Goal: Check status: Check status

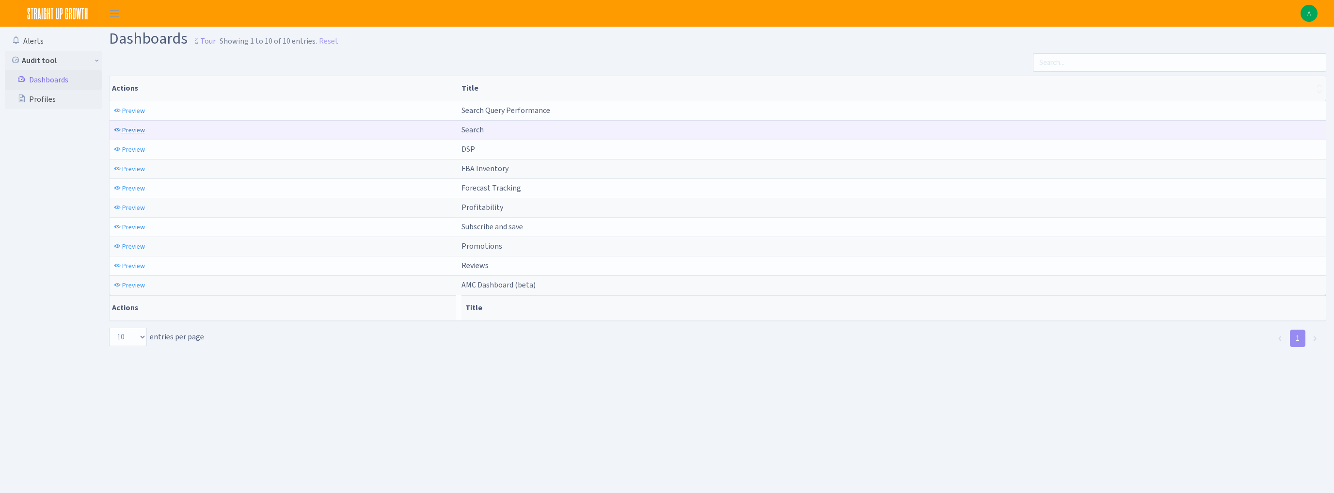
click at [128, 132] on span "Preview" at bounding box center [133, 130] width 23 height 9
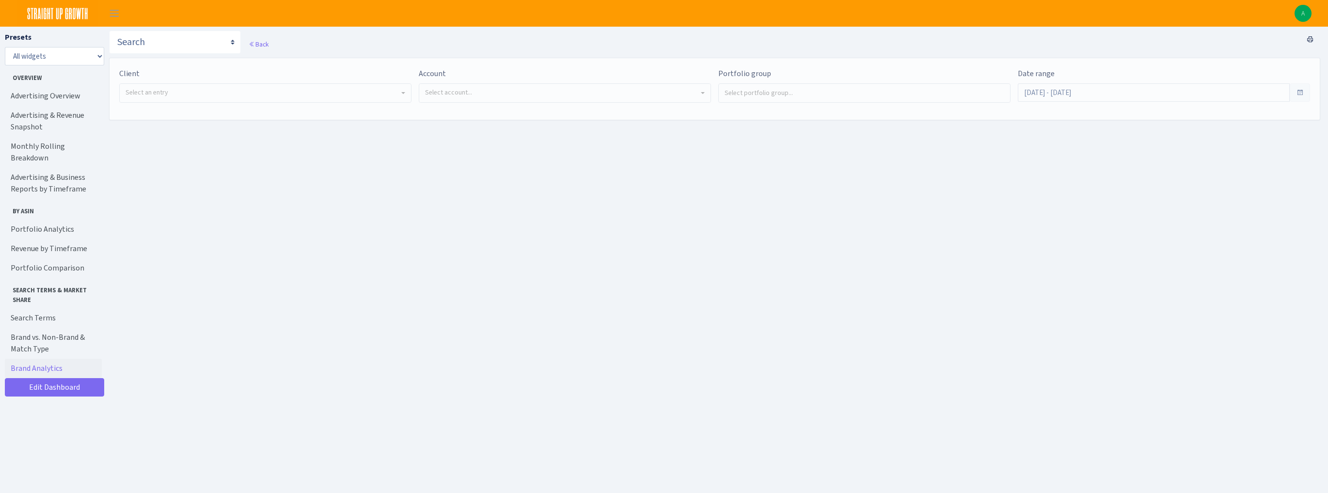
click at [191, 96] on span "Select an entry" at bounding box center [263, 93] width 274 height 10
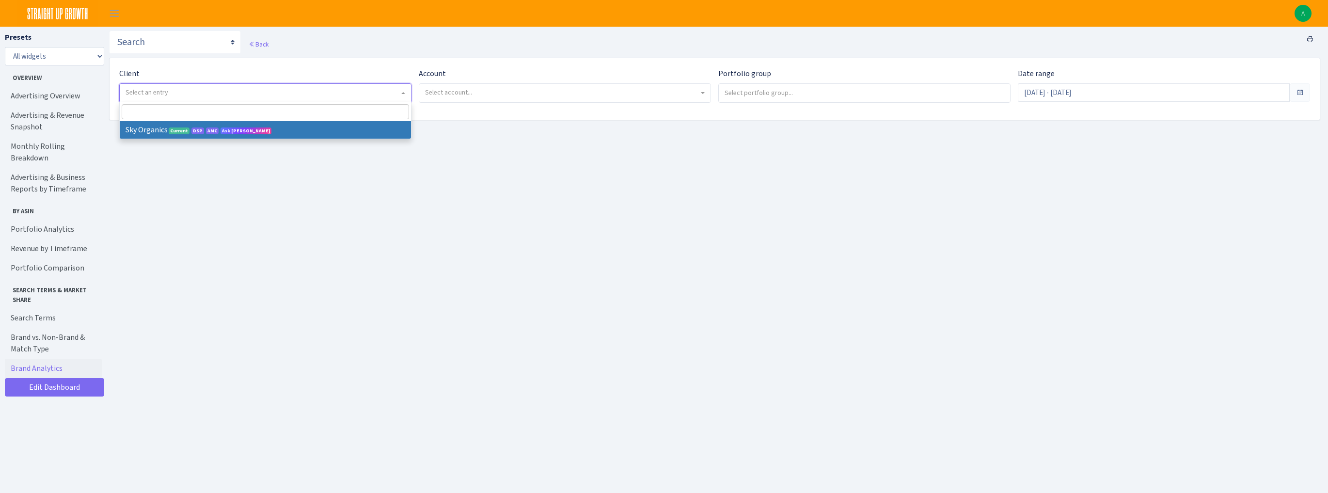
select select "328"
select select
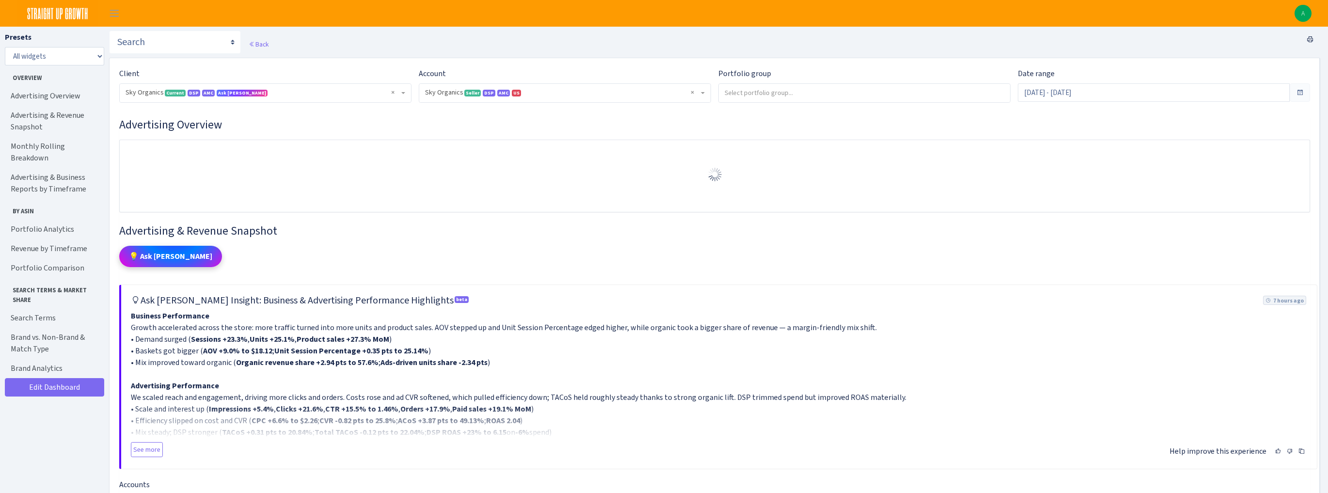
select select "[CREDIT_CARD_NUMBER]"
click at [1081, 93] on input "[DATE] - [DATE]" at bounding box center [1154, 92] width 272 height 18
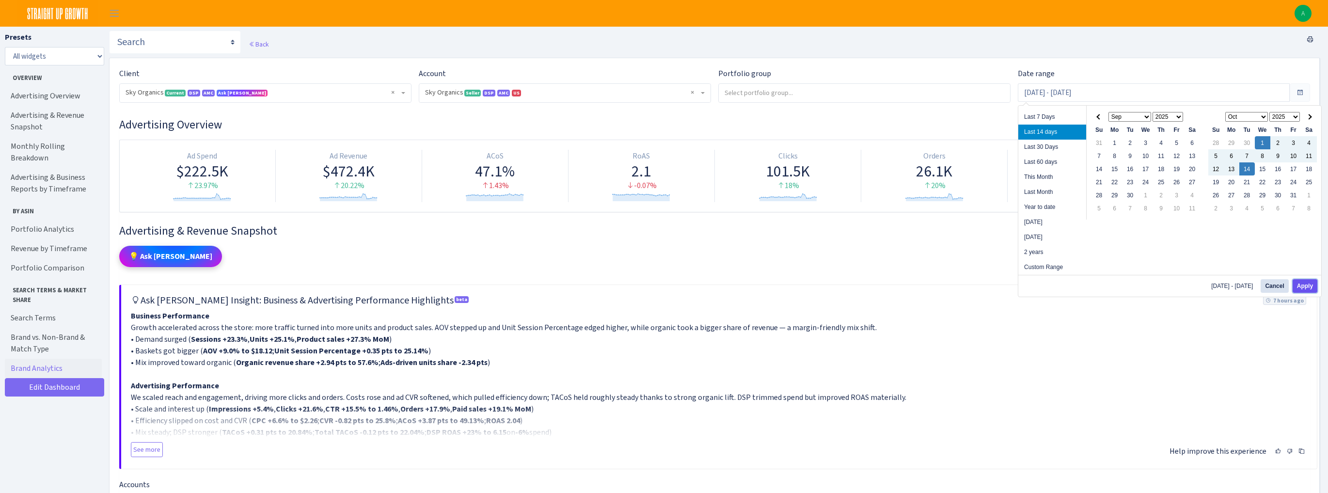
click at [1309, 284] on button "Apply" at bounding box center [1305, 286] width 25 height 14
type input "[DATE] - [DATE]"
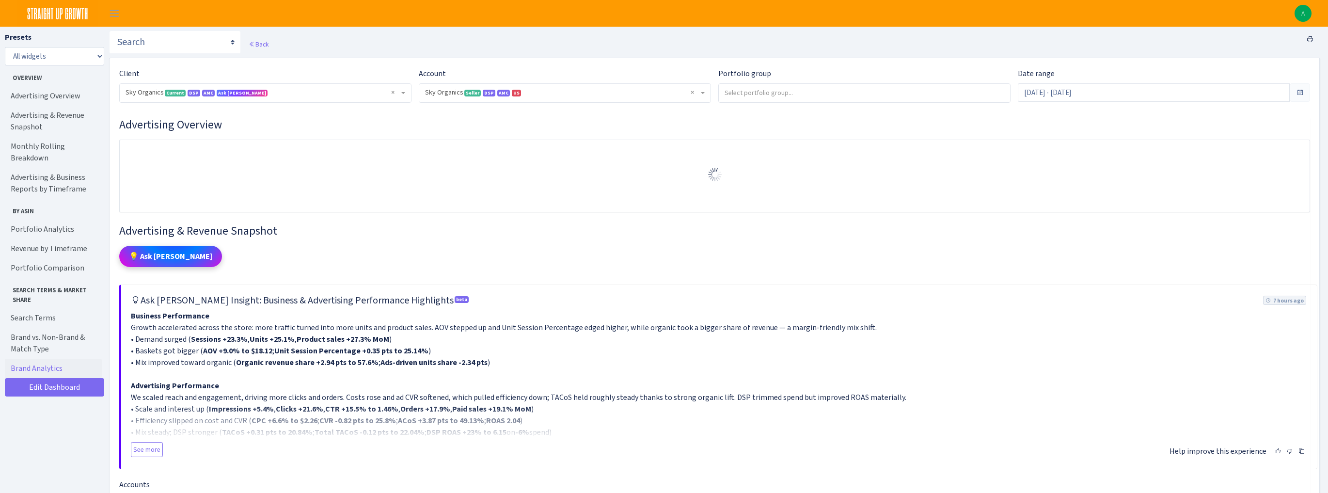
select select "[CREDIT_CARD_NUMBER]"
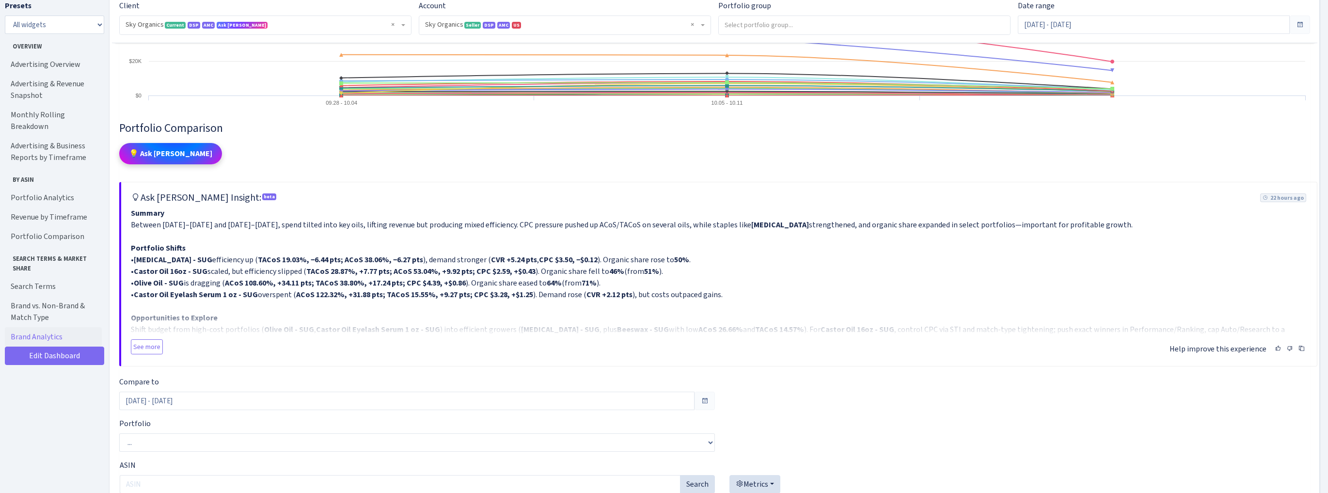
scroll to position [4538, 0]
